Goal: Task Accomplishment & Management: Use online tool/utility

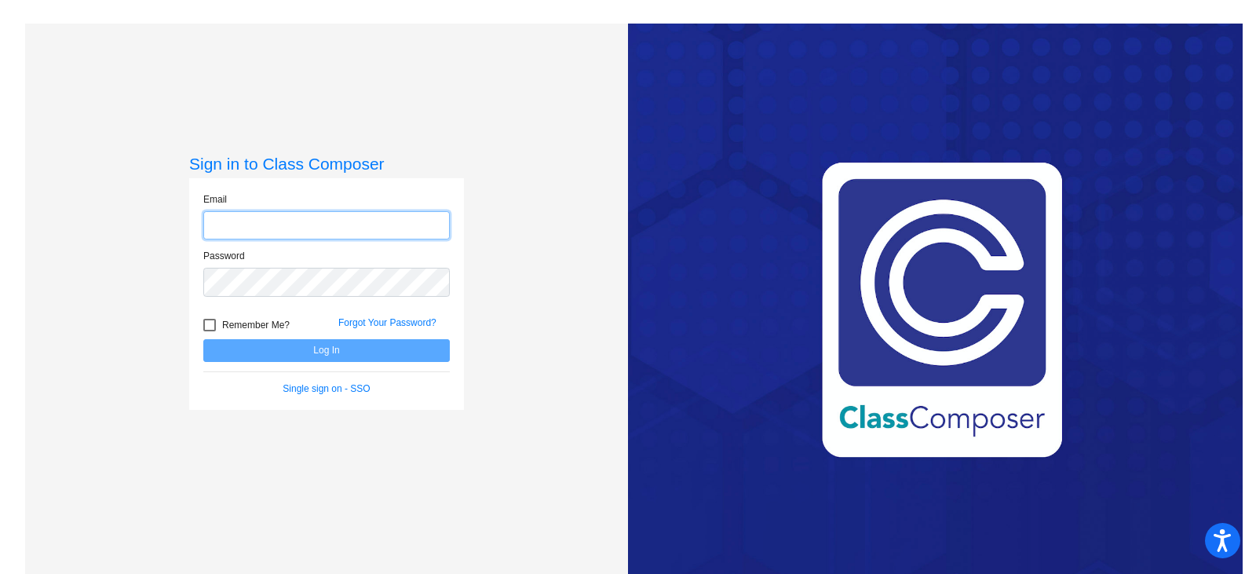
type input "[PERSON_NAME][EMAIL_ADDRESS][PERSON_NAME][DOMAIN_NAME]"
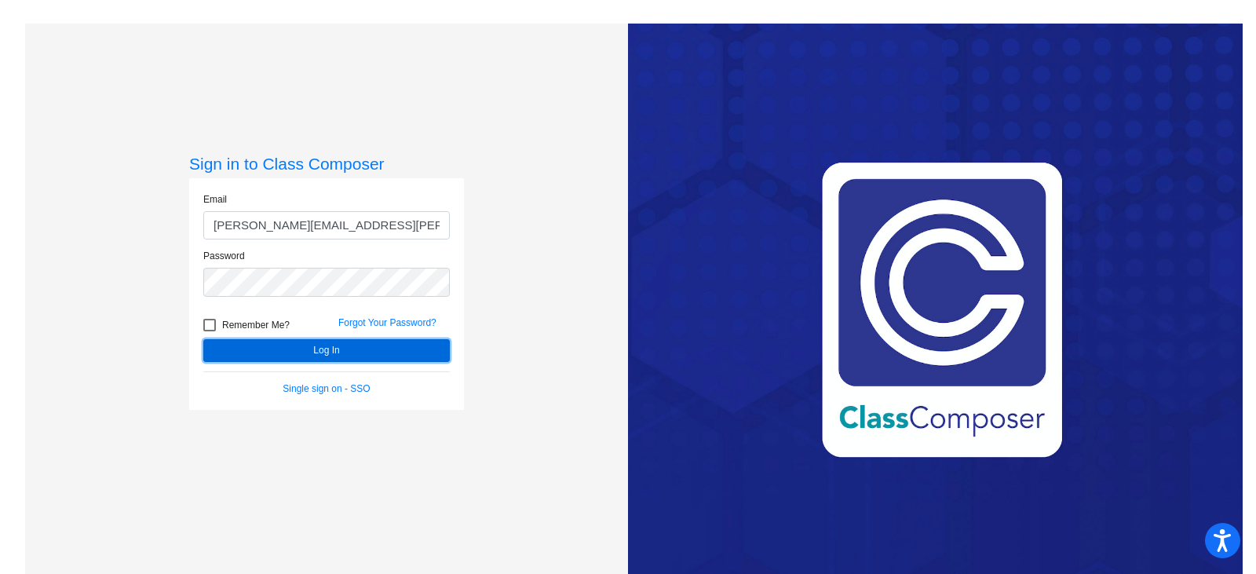
click at [370, 353] on button "Log In" at bounding box center [326, 350] width 246 height 23
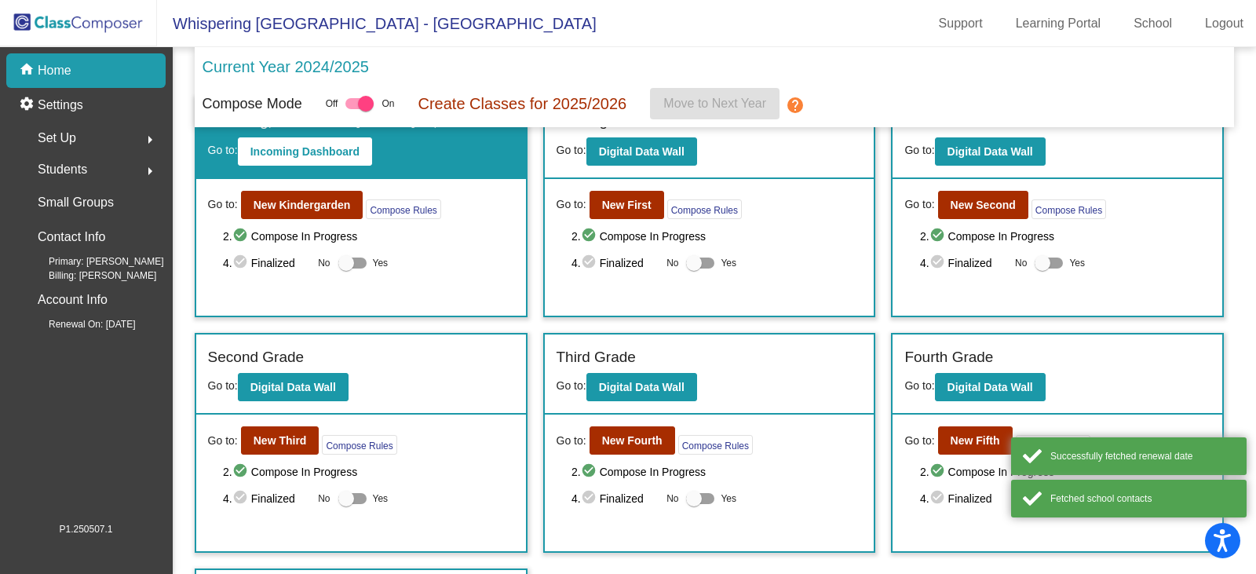
scroll to position [119, 0]
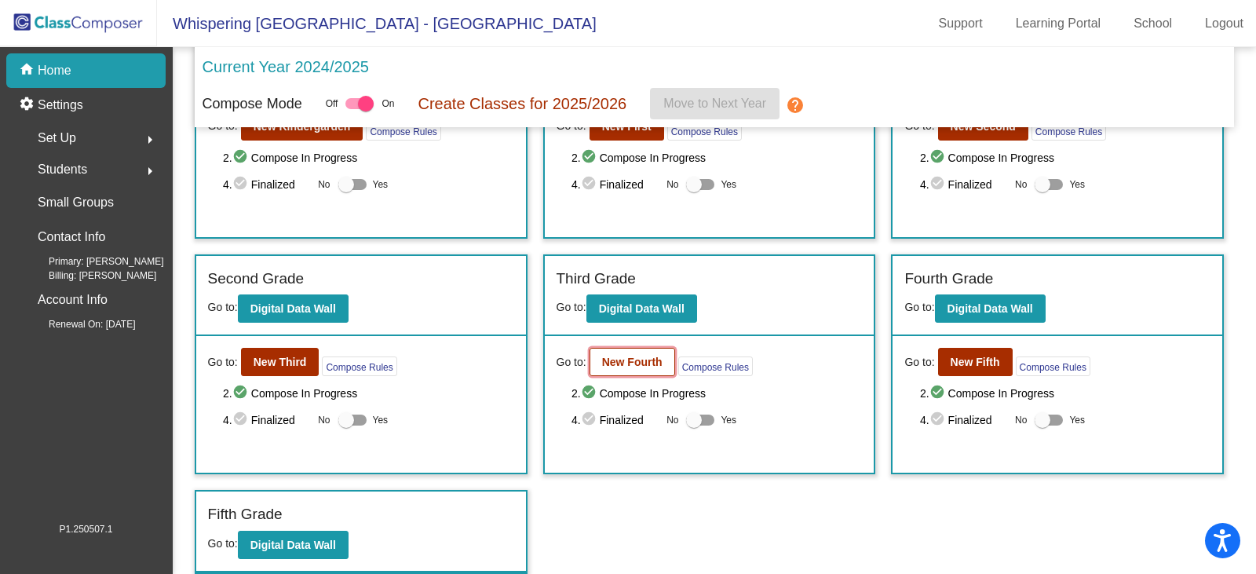
click at [620, 366] on b "New Fourth" at bounding box center [632, 362] width 60 height 13
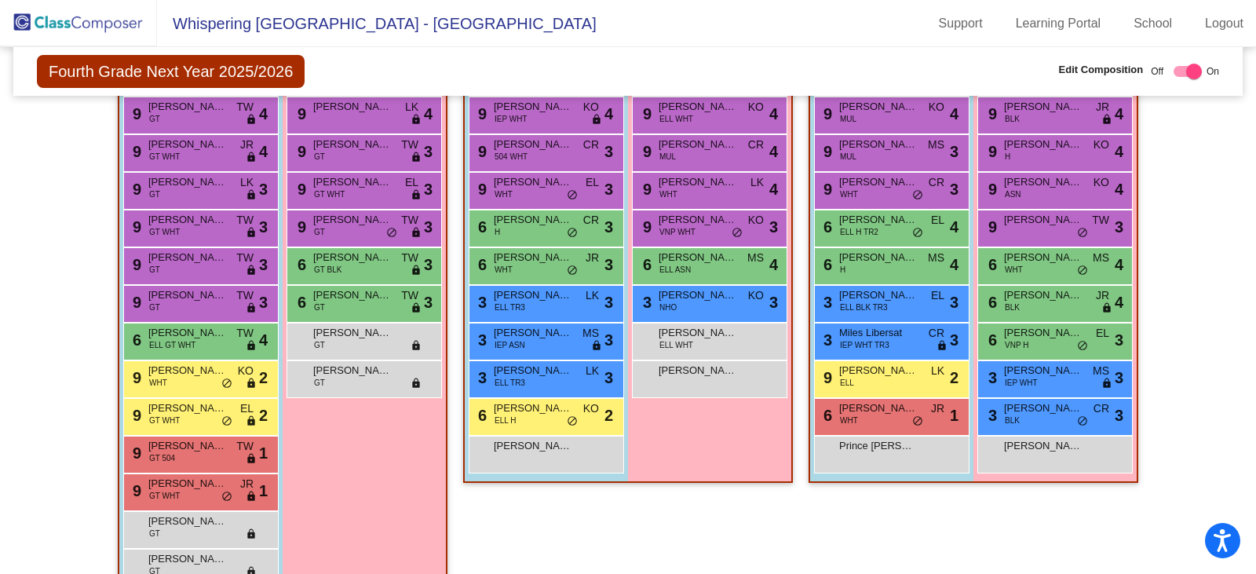
scroll to position [1099, 0]
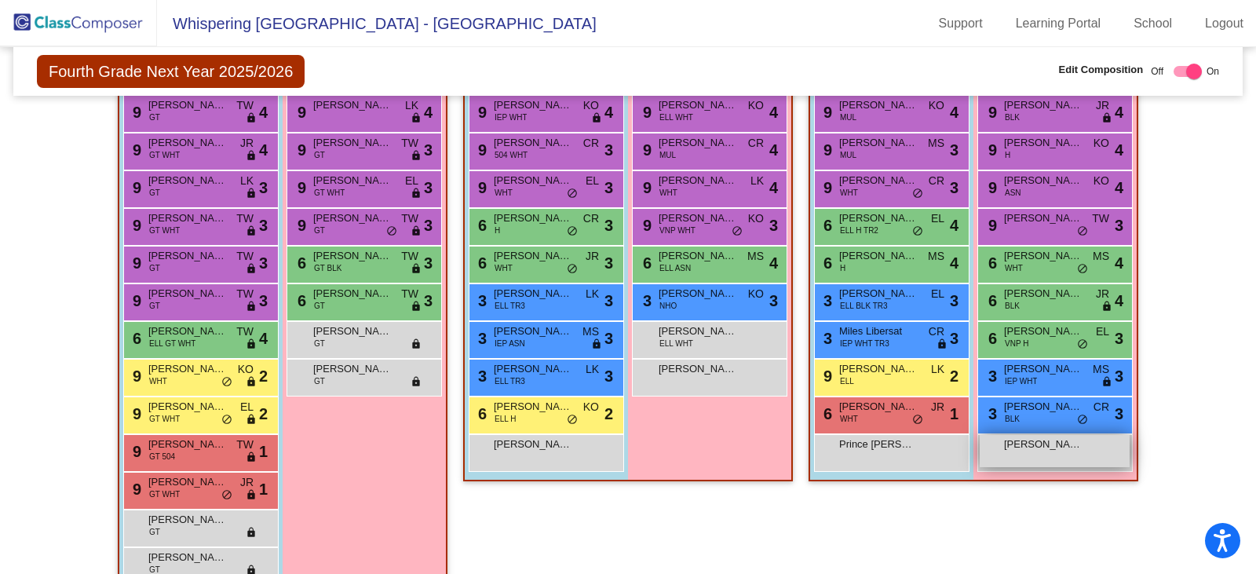
click at [1045, 451] on span "[PERSON_NAME]" at bounding box center [1043, 444] width 78 height 16
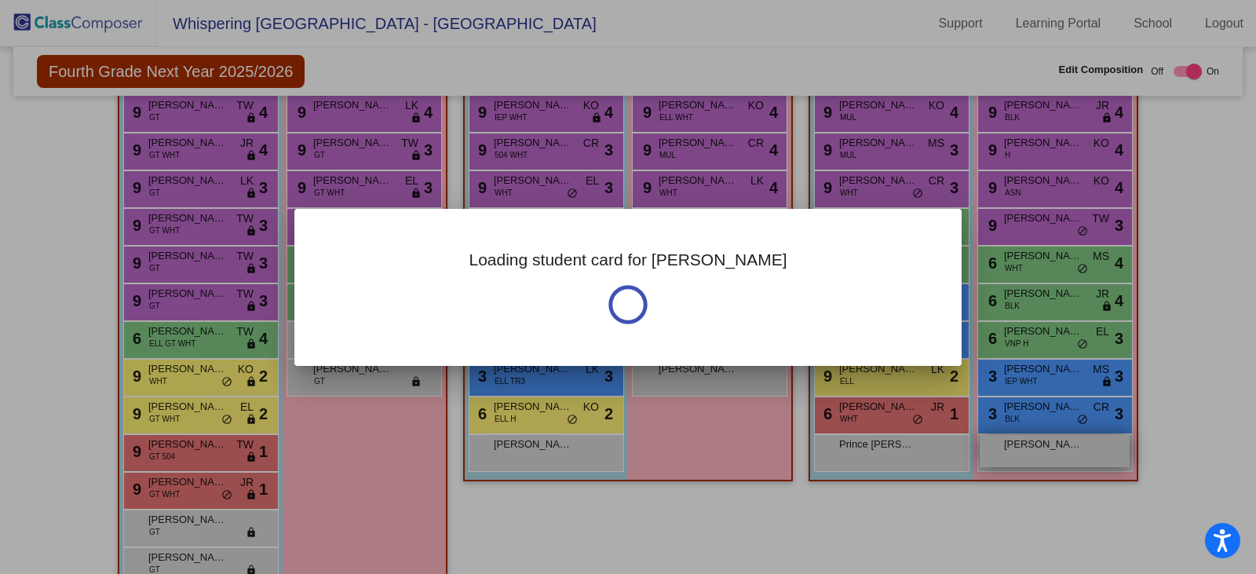
click at [1045, 451] on div at bounding box center [628, 287] width 1256 height 574
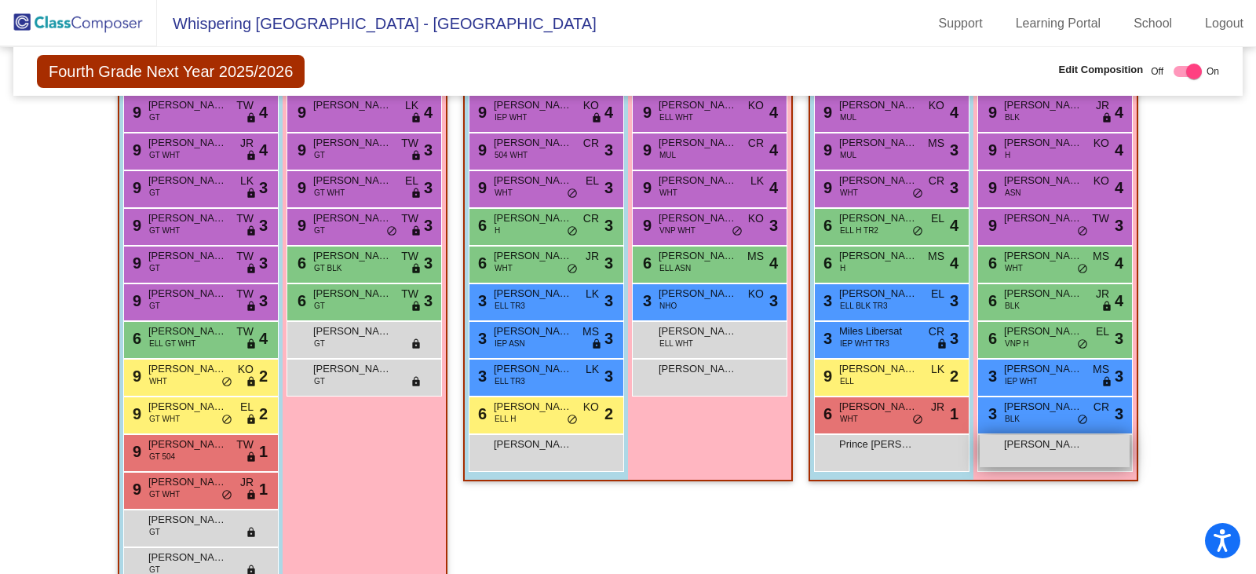
click at [1045, 451] on span "[PERSON_NAME]" at bounding box center [1043, 444] width 78 height 16
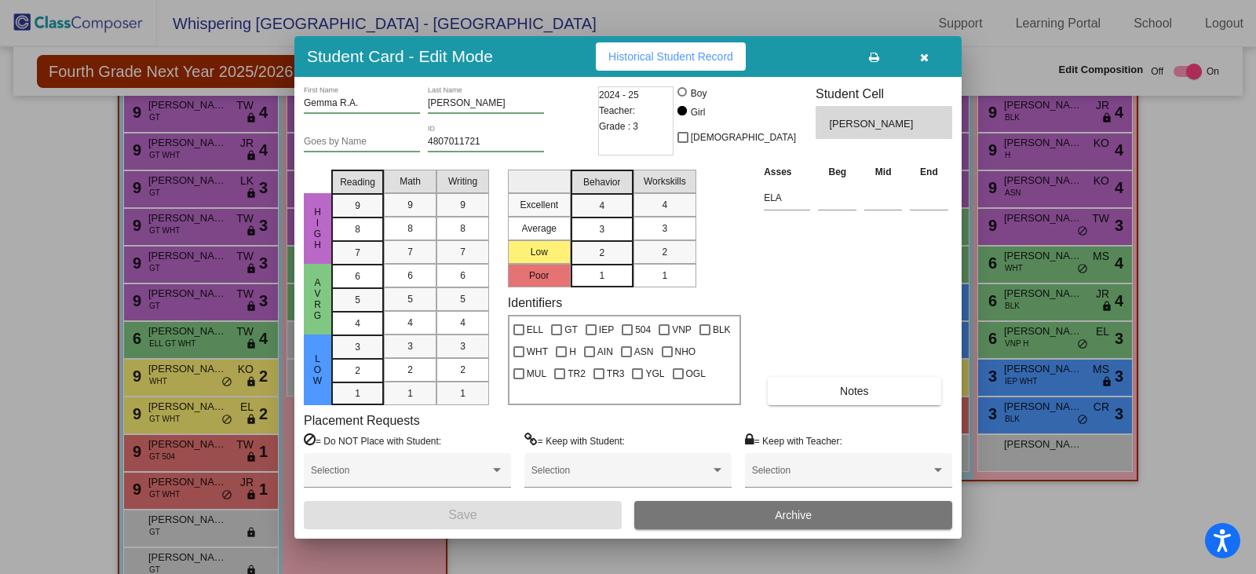
click at [924, 57] on icon "button" at bounding box center [924, 57] width 9 height 11
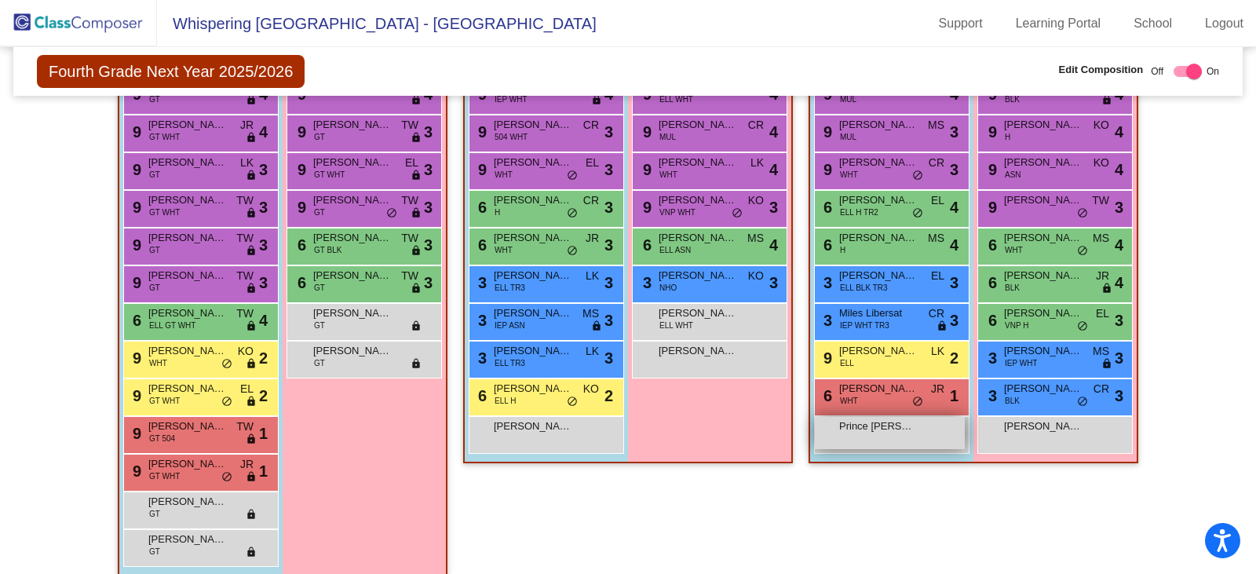
scroll to position [1135, 0]
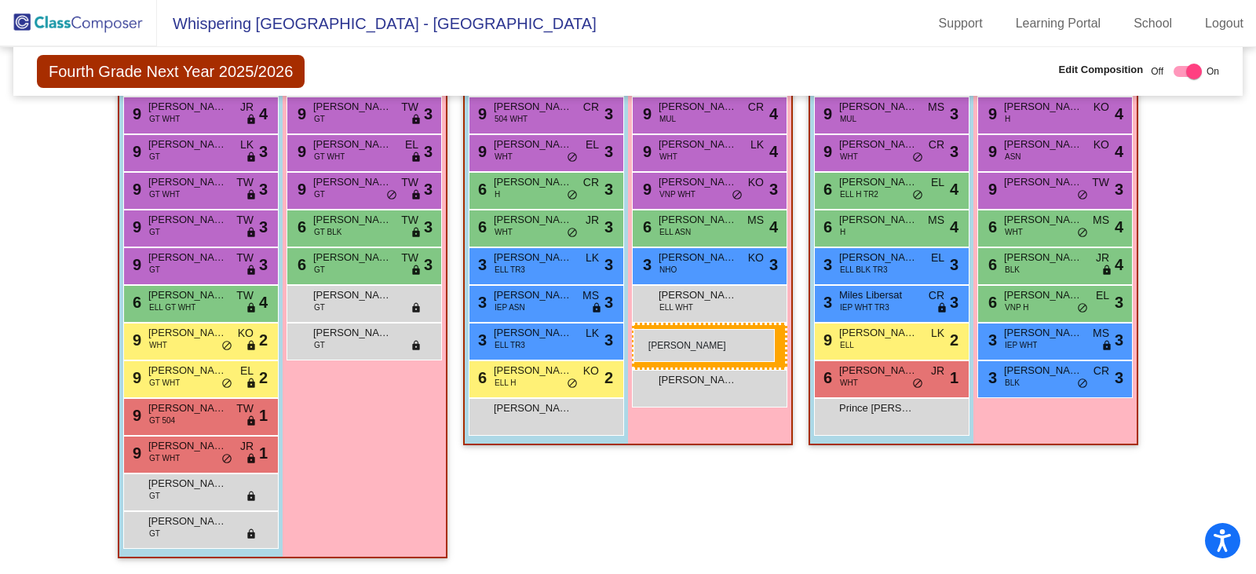
drag, startPoint x: 1049, startPoint y: 418, endPoint x: 633, endPoint y: 329, distance: 424.7
